Goal: Transaction & Acquisition: Book appointment/travel/reservation

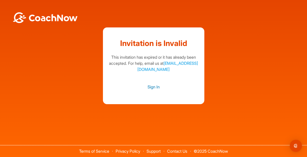
click at [154, 86] on link "Sign In" at bounding box center [153, 86] width 91 height 7
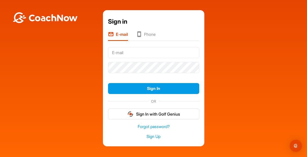
click at [135, 50] on input "text" at bounding box center [153, 52] width 91 height 11
click at [103, 62] on div "Sign in E-mail Phone Sign In OR Sign In with Golf Genius Forgot password? Sign …" at bounding box center [153, 78] width 101 height 136
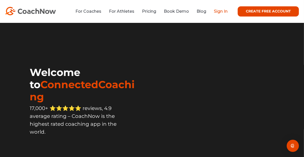
click at [217, 10] on link "Sign In" at bounding box center [221, 11] width 14 height 5
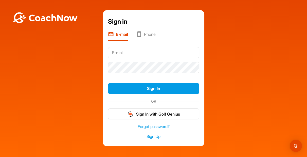
click at [135, 55] on input "text" at bounding box center [153, 52] width 91 height 11
type input "d.scott.koven@gmail.com"
click at [156, 127] on link "Forgot password?" at bounding box center [153, 126] width 91 height 6
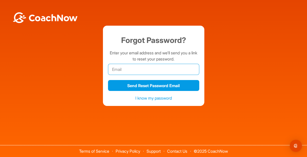
click at [147, 71] on input "email" at bounding box center [153, 69] width 91 height 11
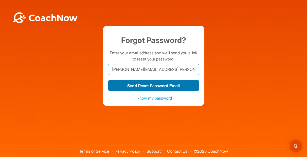
type input "d.scott.koven@gmail.com"
click at [144, 83] on button "Send Reset Password Email" at bounding box center [153, 85] width 91 height 11
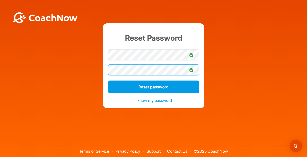
click at [108, 80] on button "Reset password" at bounding box center [153, 86] width 91 height 13
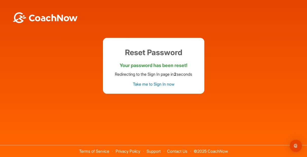
click at [167, 84] on link "Take me to Sign In now" at bounding box center [154, 83] width 42 height 5
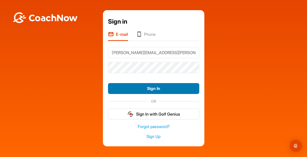
click at [156, 91] on button "Sign In" at bounding box center [153, 88] width 91 height 11
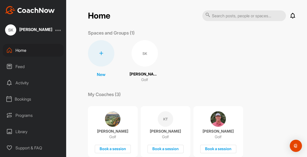
scroll to position [43, 0]
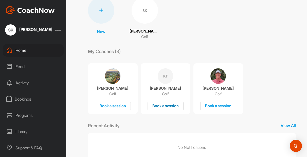
click at [167, 108] on div "Book a session" at bounding box center [166, 106] width 36 height 8
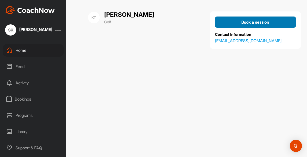
click at [239, 25] on button "Book a session" at bounding box center [255, 21] width 81 height 11
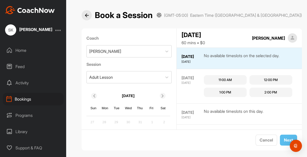
scroll to position [5, 0]
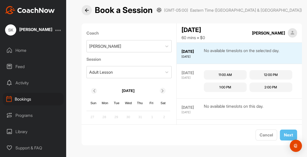
click at [224, 75] on div "11:00 AM" at bounding box center [225, 74] width 13 height 5
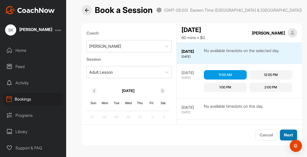
click at [287, 136] on button "Next" at bounding box center [288, 134] width 17 height 11
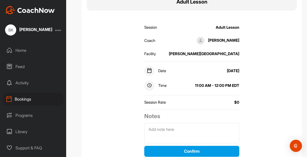
scroll to position [76, 0]
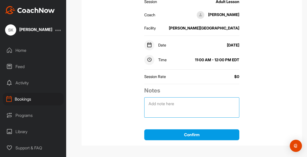
click at [203, 108] on textarea at bounding box center [191, 107] width 95 height 20
click at [168, 104] on textarea "Hey Kasey I know it's been a while - you had mentioned going out on the course" at bounding box center [191, 107] width 95 height 20
click at [170, 104] on textarea "Hey Kasey, I know it's been a while - you had mentioned going out on the course" at bounding box center [191, 107] width 95 height 20
click at [194, 103] on textarea "Hey Kasey, I know it's been a while - you had mentioned going out on the course" at bounding box center [191, 107] width 95 height 20
click at [229, 111] on textarea "Hey Kasey, I know it's been a while - you had mentioned going out on the course" at bounding box center [191, 107] width 95 height 20
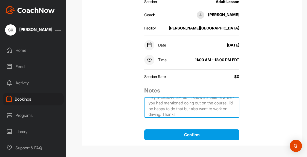
scroll to position [7, 0]
drag, startPoint x: 197, startPoint y: 113, endPoint x: 195, endPoint y: 107, distance: 6.8
click at [195, 107] on textarea "Hey Kasey, I know it's been a while - you had mentioned going out on the course…" at bounding box center [191, 107] width 95 height 20
click at [167, 113] on textarea "Hey Kasey, I know it's been a while - you had mentioned going out on the course…" at bounding box center [191, 107] width 95 height 20
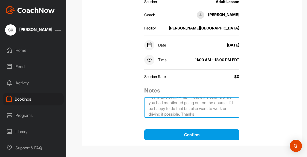
drag, startPoint x: 176, startPoint y: 108, endPoint x: 174, endPoint y: 103, distance: 4.4
click at [174, 103] on textarea "Hey Kasey, I know it's been a while - you had mentioned going out on the course…" at bounding box center [191, 107] width 95 height 20
click at [187, 113] on textarea "Hey Kasey, I know it's been a while - you had mentioned going out on the course…" at bounding box center [191, 107] width 95 height 20
click at [185, 115] on textarea "Hey Kasey, I know it's been a while - you had mentioned going out on the course…" at bounding box center [191, 107] width 95 height 20
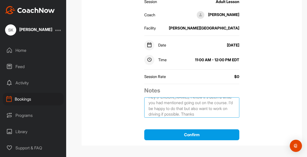
drag, startPoint x: 203, startPoint y: 114, endPoint x: 201, endPoint y: 105, distance: 8.4
click at [201, 105] on textarea "Hey Kasey, I know it's been a while - you had mentioned going out on the course…" at bounding box center [191, 107] width 95 height 20
click at [173, 114] on textarea "Hey Kasey, I know it's been a while - you had mentioned going out on the course…" at bounding box center [191, 107] width 95 height 20
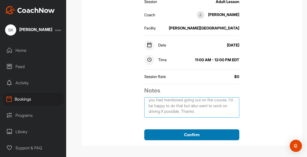
type textarea "Hey Kasey, I know it's been a while - you had mentioned going out on the course…"
click at [191, 134] on button "Confirm" at bounding box center [191, 134] width 95 height 11
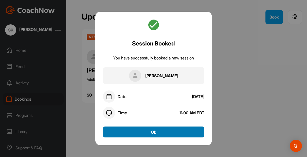
click at [169, 127] on button "Ok" at bounding box center [153, 131] width 101 height 11
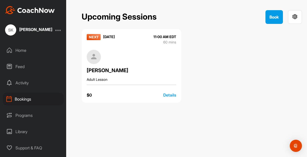
click at [264, 20] on div "Upcoming Sessions Book" at bounding box center [192, 17] width 220 height 14
click at [274, 22] on button "Book" at bounding box center [273, 17] width 17 height 14
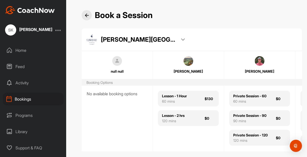
scroll to position [9, 0]
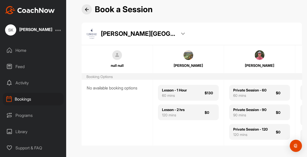
click at [164, 30] on div "[PERSON_NAME][GEOGRAPHIC_DATA] [GEOGRAPHIC_DATA]" at bounding box center [192, 34] width 210 height 10
click at [24, 49] on div "Home" at bounding box center [33, 50] width 61 height 13
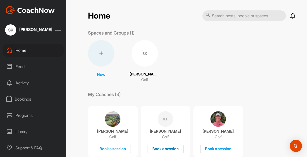
click at [162, 152] on div "Book a session" at bounding box center [166, 149] width 36 height 8
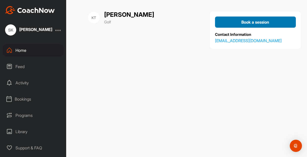
click at [238, 21] on div "Book a session" at bounding box center [255, 22] width 73 height 6
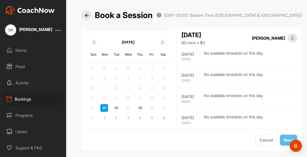
scroll to position [54, 0]
click at [116, 106] on div "26" at bounding box center [117, 108] width 8 height 8
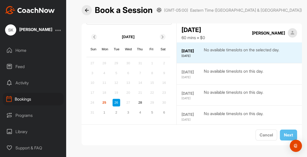
scroll to position [21, 0]
click at [214, 57] on div "No available timeslots on the selected day." at bounding box center [242, 52] width 76 height 11
click at [118, 111] on div "2" at bounding box center [117, 112] width 8 height 8
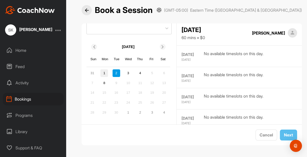
scroll to position [0, 0]
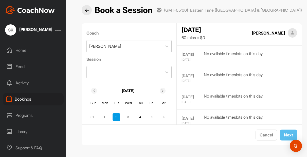
click at [26, 51] on div "Home" at bounding box center [33, 50] width 61 height 13
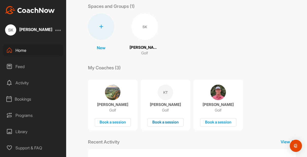
scroll to position [45, 0]
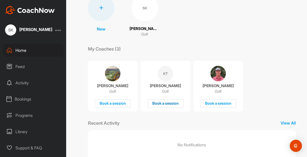
click at [160, 103] on div "Book a session" at bounding box center [166, 103] width 36 height 8
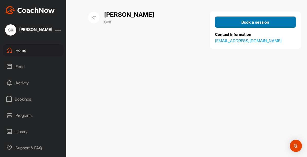
click at [241, 26] on button "Book a session" at bounding box center [255, 21] width 81 height 11
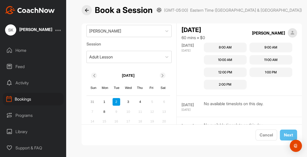
scroll to position [413, 0]
click at [285, 134] on button "Next" at bounding box center [288, 134] width 17 height 11
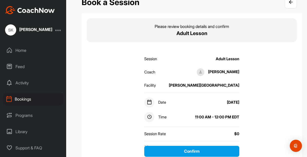
scroll to position [76, 0]
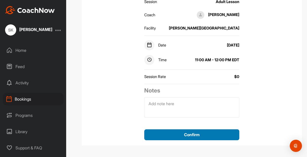
click at [199, 131] on button "Confirm" at bounding box center [191, 134] width 95 height 11
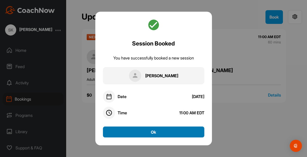
click at [149, 134] on button "Ok" at bounding box center [153, 131] width 101 height 11
